Goal: Information Seeking & Learning: Learn about a topic

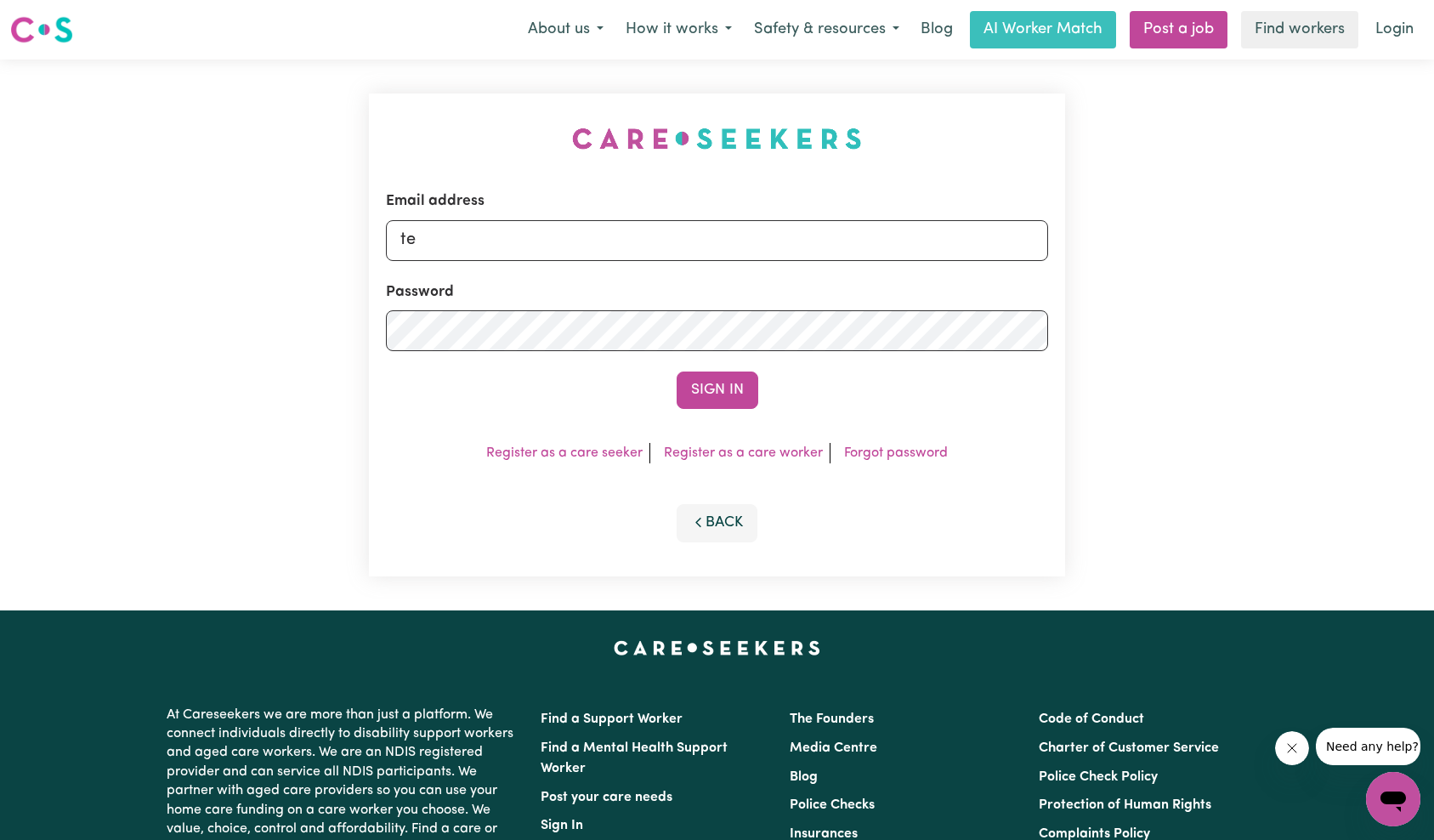
type input "[EMAIL_ADDRESS][DOMAIN_NAME]"
drag, startPoint x: 745, startPoint y: 387, endPoint x: 854, endPoint y: 356, distance: 113.3
click at [748, 387] on button "Sign In" at bounding box center [718, 390] width 82 height 37
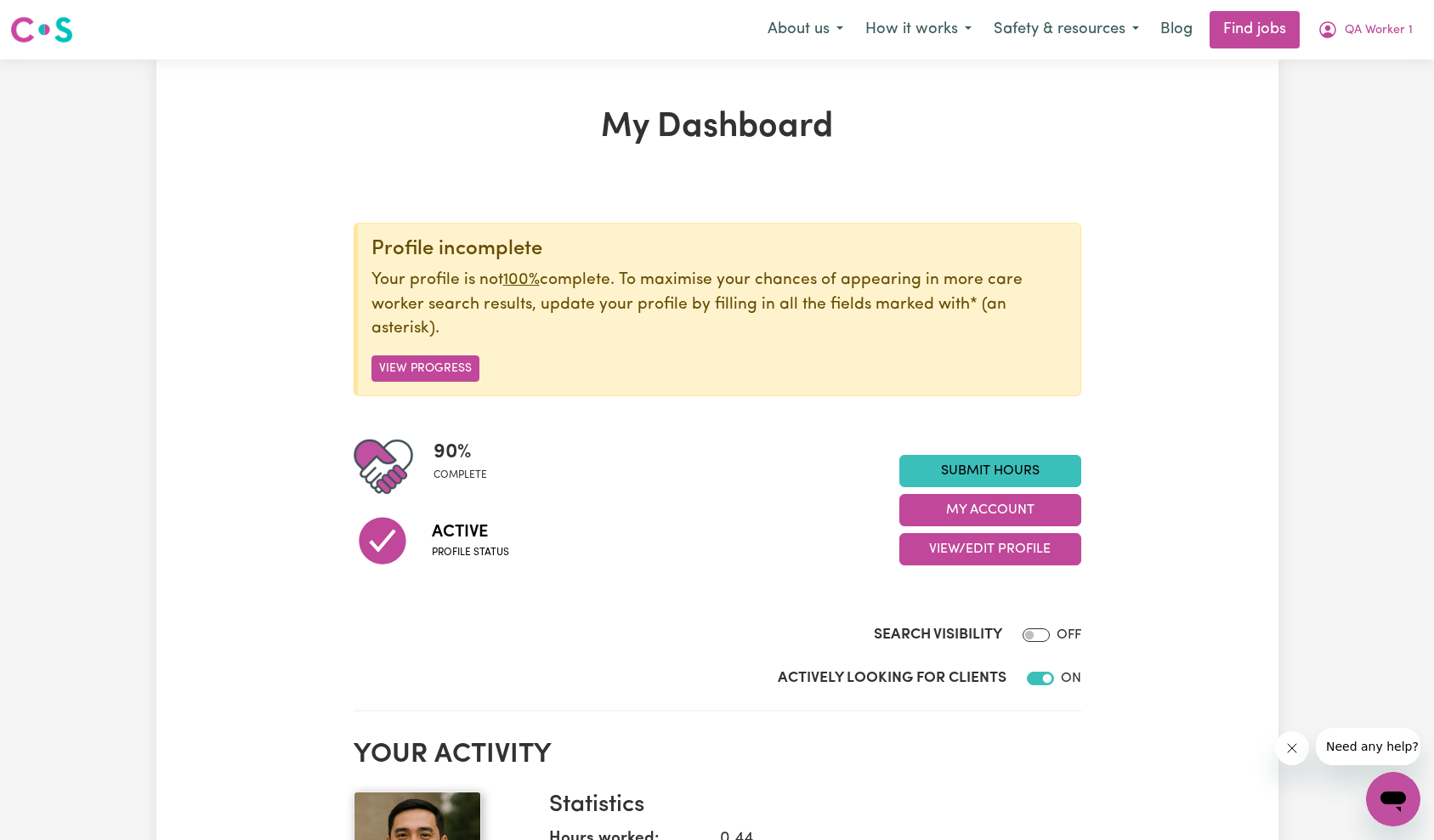
click at [1392, 38] on span "QA Worker 1" at bounding box center [1378, 30] width 68 height 19
click at [1368, 57] on link "My Account" at bounding box center [1355, 65] width 134 height 32
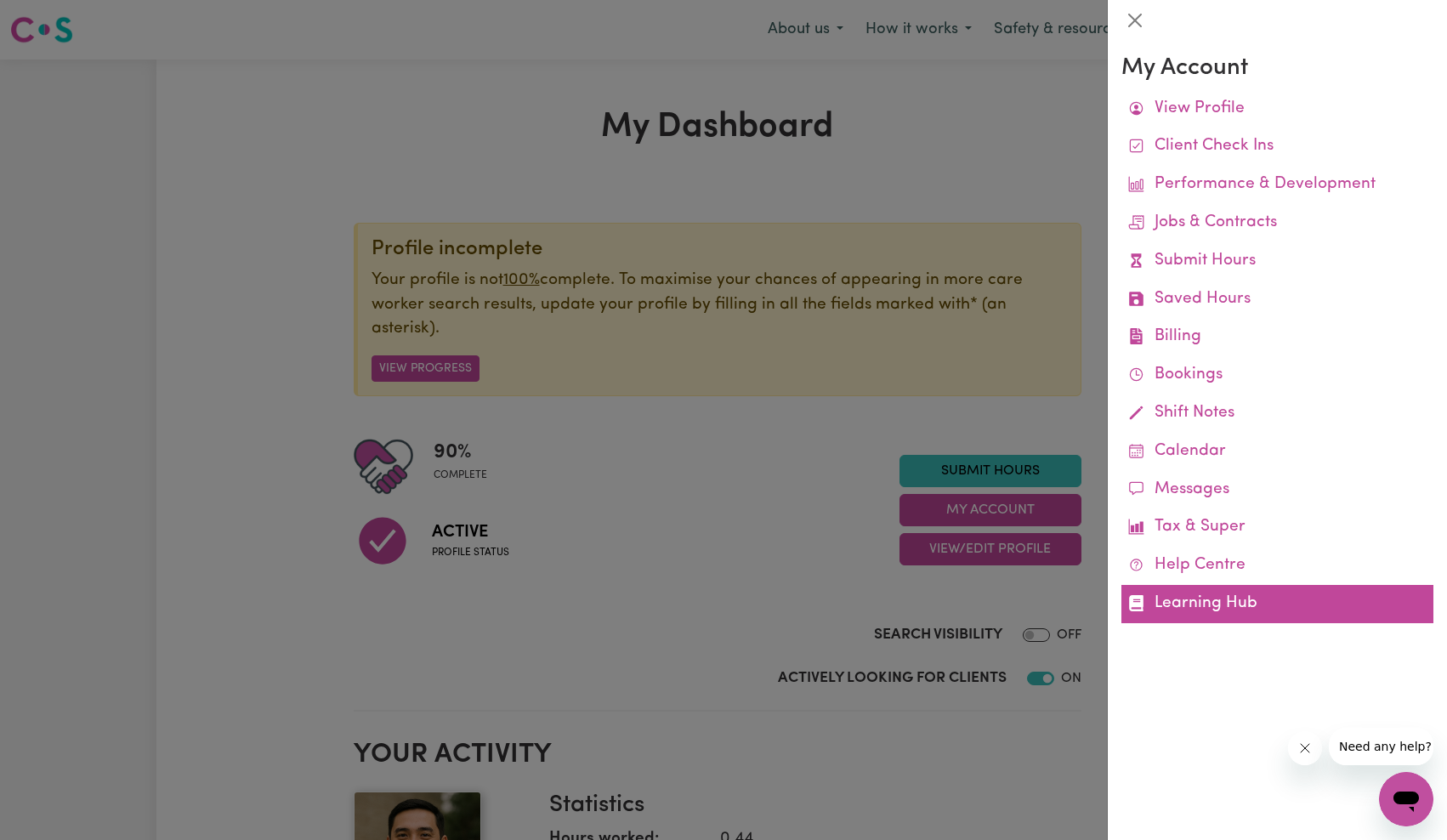
click at [1200, 590] on link "Learning Hub" at bounding box center [1277, 604] width 312 height 38
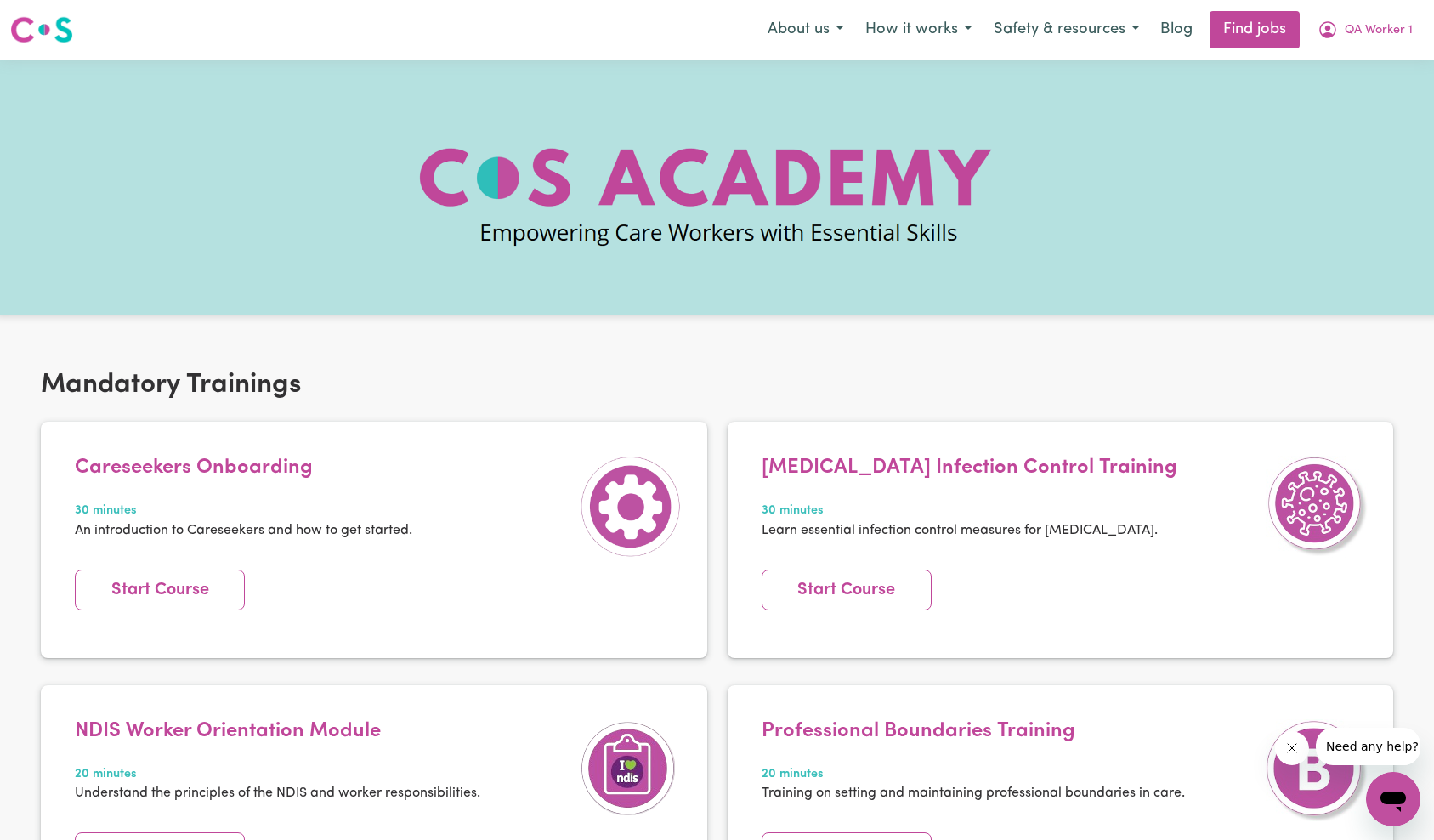
scroll to position [904, 0]
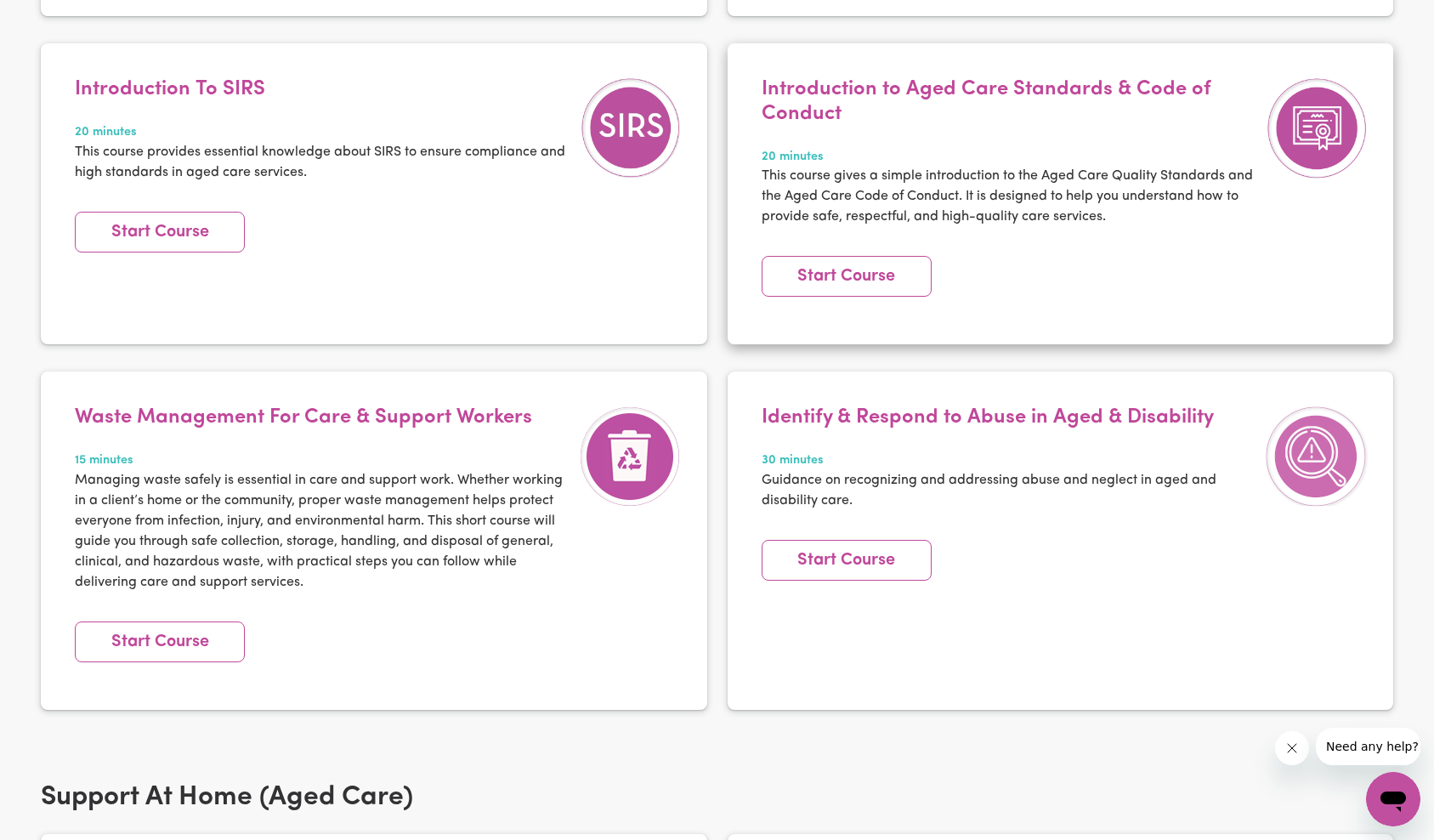
click at [1241, 327] on article "Introduction to Aged Care Standards & Code of Conduct 20 minutes This course gi…" at bounding box center [1061, 193] width 666 height 301
click at [985, 730] on div "Identify & Respond to Abuse in Aged & Disability 30 minutes Guidance on recogni…" at bounding box center [1060, 553] width 687 height 364
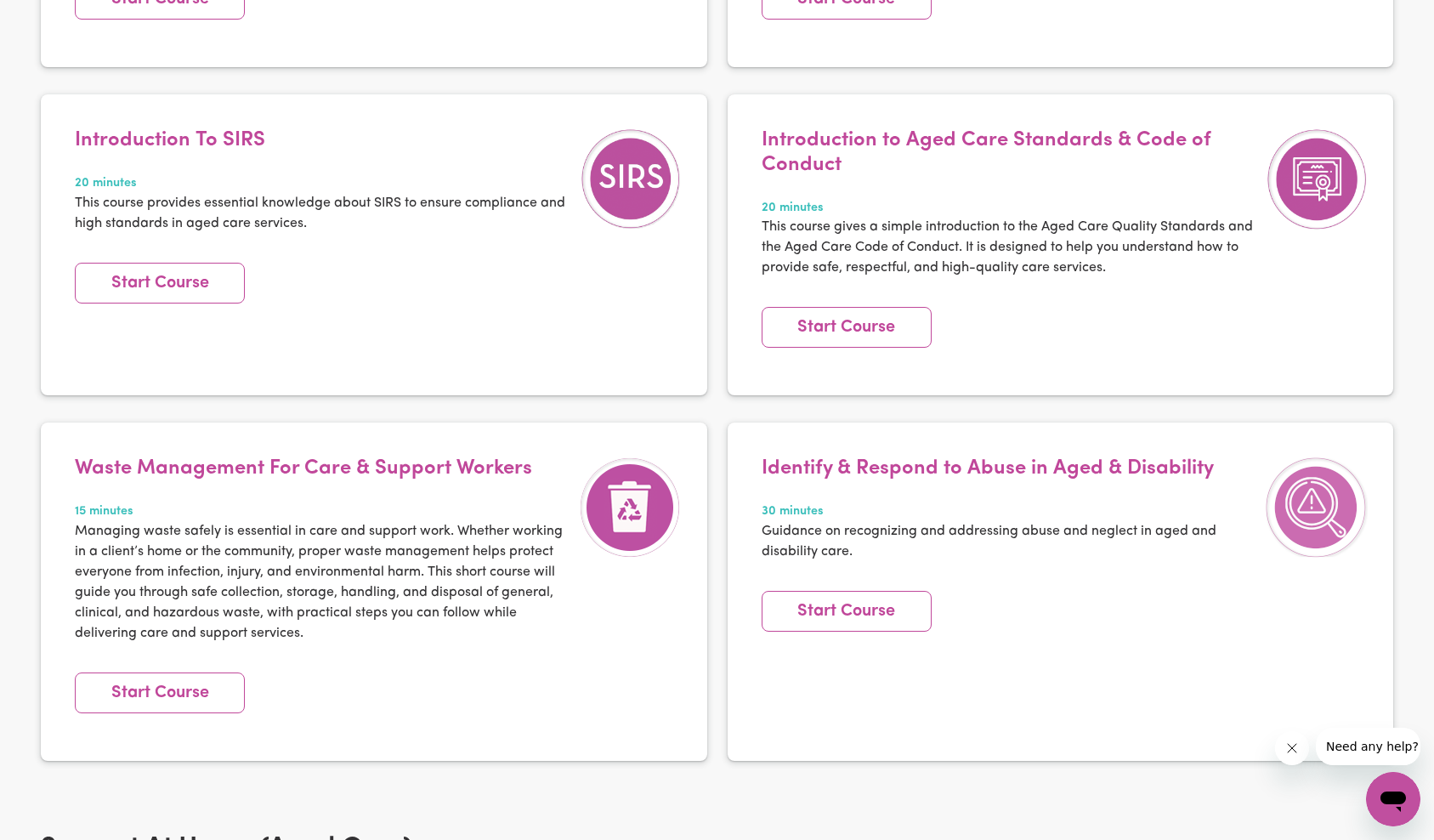
scroll to position [0, 0]
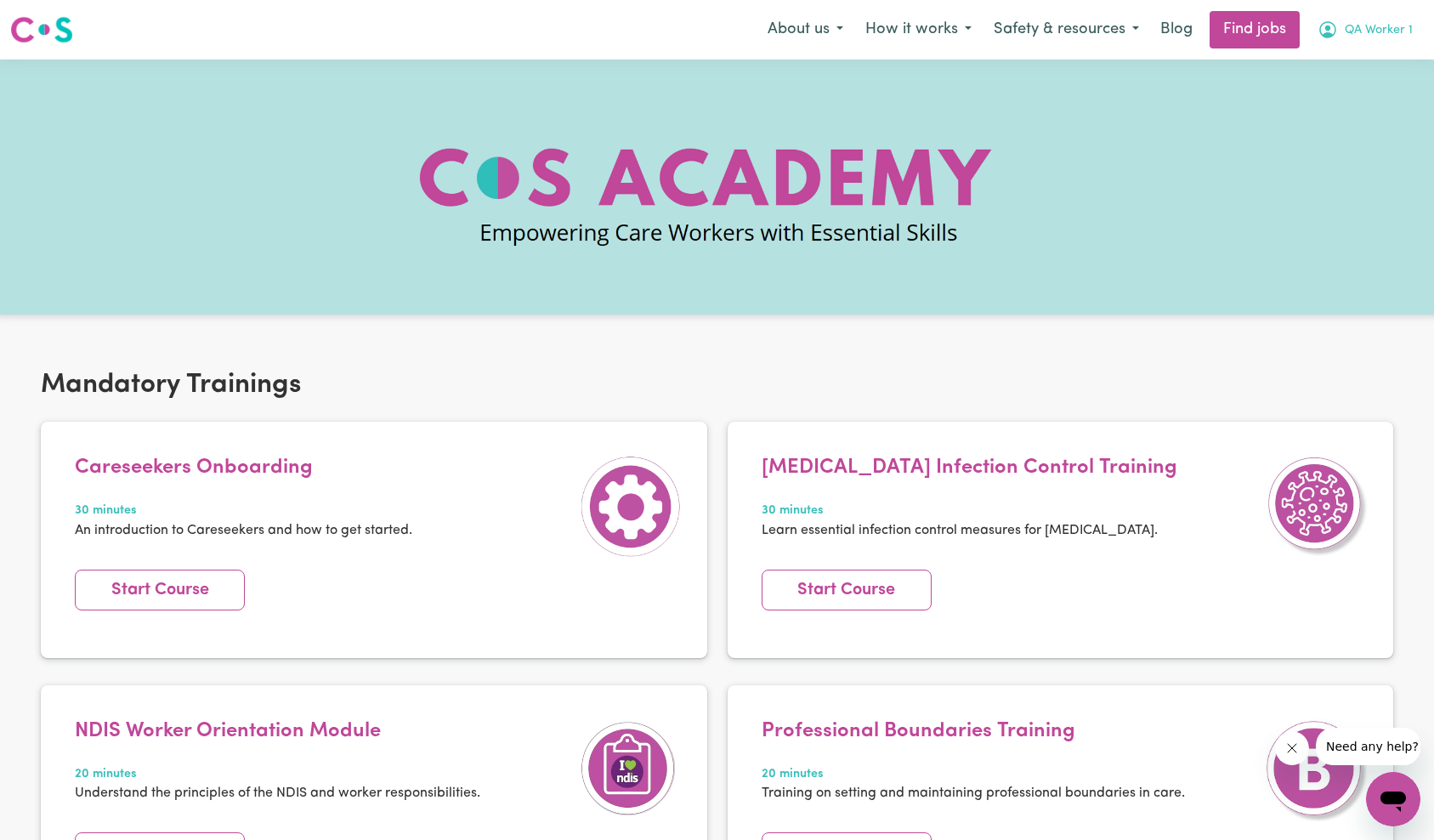
click at [1393, 23] on span "QA Worker 1" at bounding box center [1378, 30] width 68 height 19
click at [1350, 121] on link "Logout" at bounding box center [1355, 130] width 134 height 32
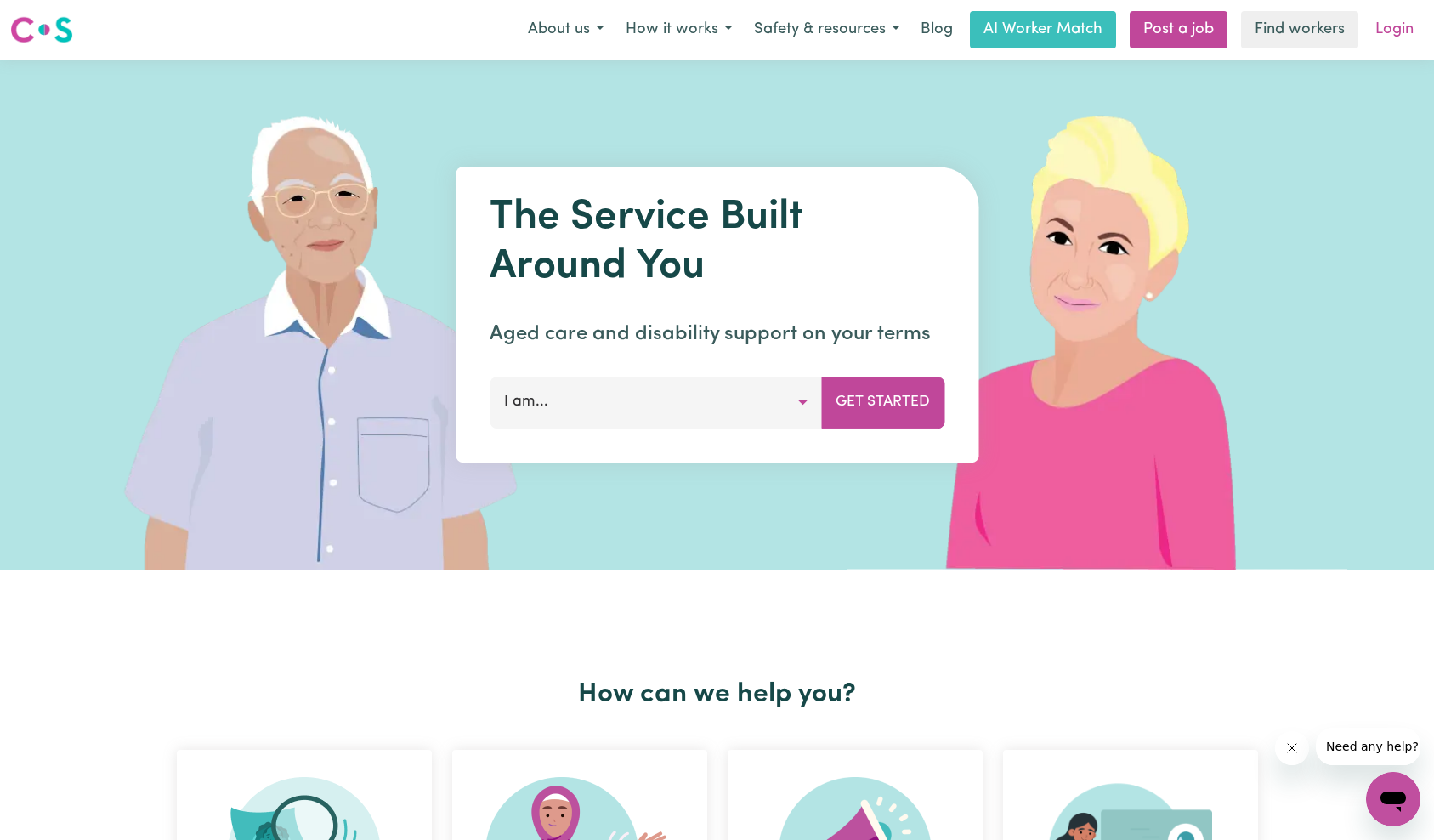
click at [1383, 33] on link "Login" at bounding box center [1394, 29] width 59 height 37
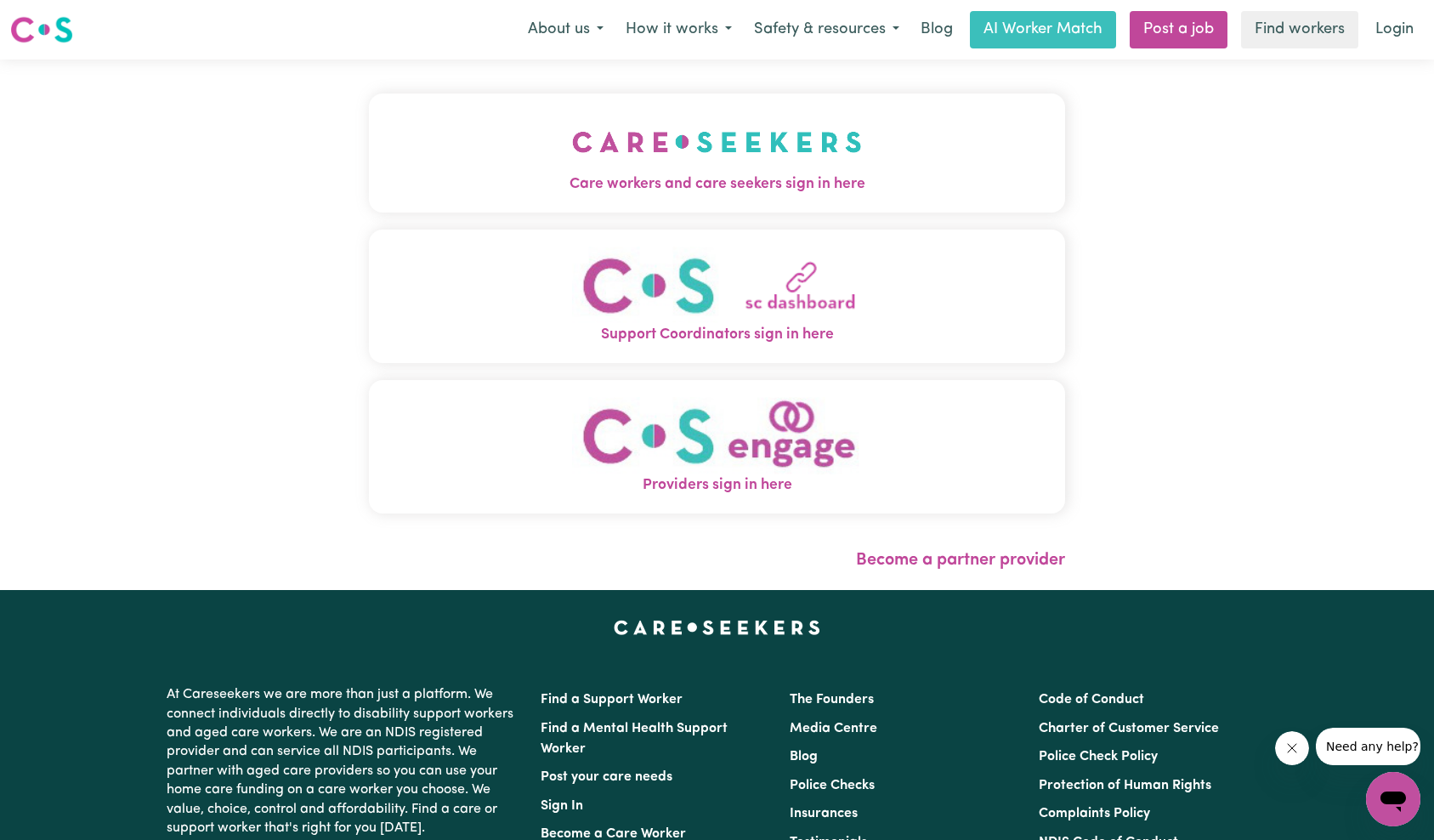
click at [485, 181] on span "Care workers and care seekers sign in here" at bounding box center [717, 184] width 696 height 22
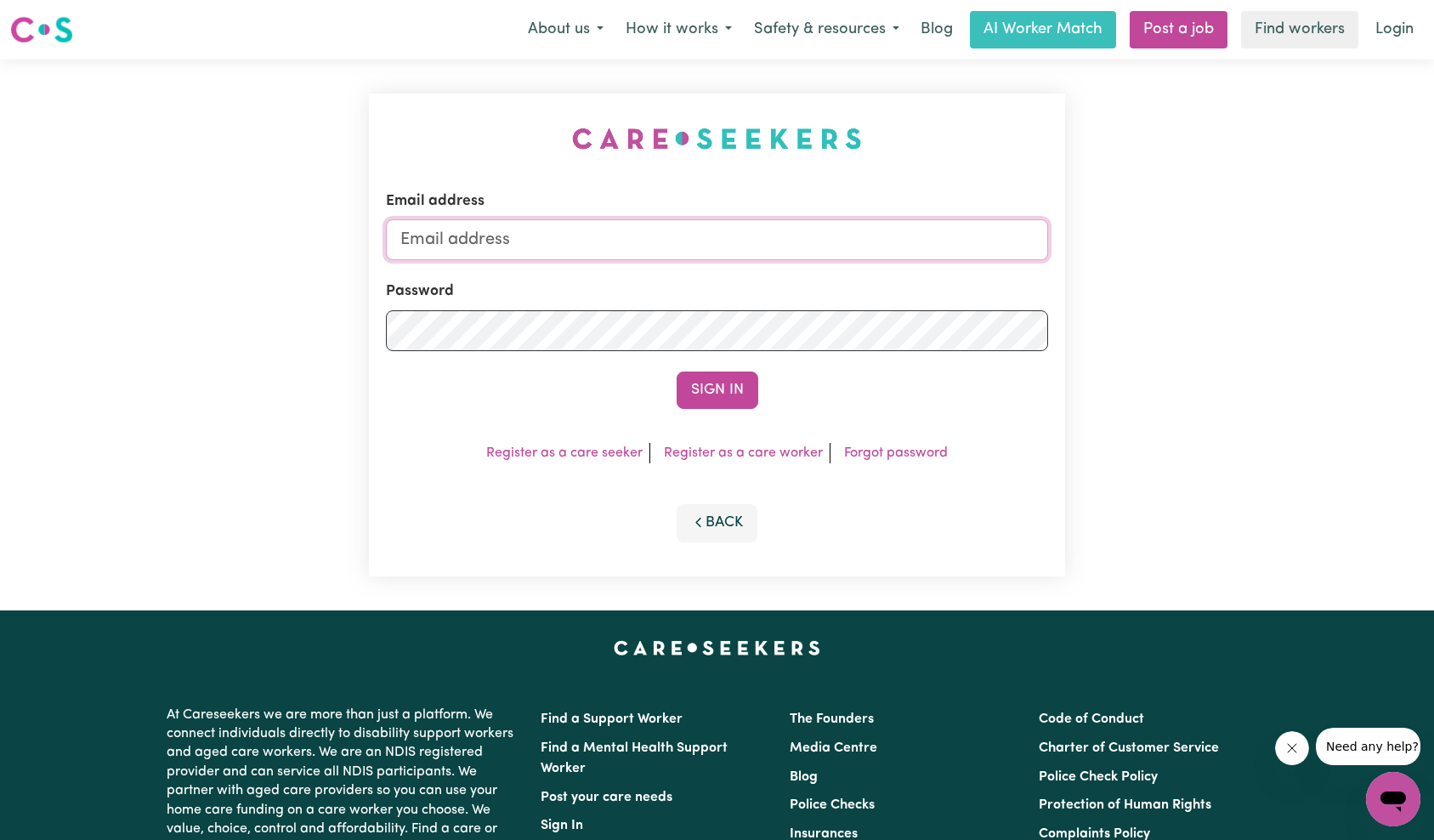
click at [789, 259] on input "Email address" at bounding box center [717, 239] width 663 height 41
paste input "[EMAIL_ADDRESS][DOMAIN_NAME]"
type input "superuser~[EMAIL_ADDRESS][DOMAIN_NAME]"
click at [734, 400] on button "Sign In" at bounding box center [718, 390] width 82 height 37
